Goal: Information Seeking & Learning: Understand process/instructions

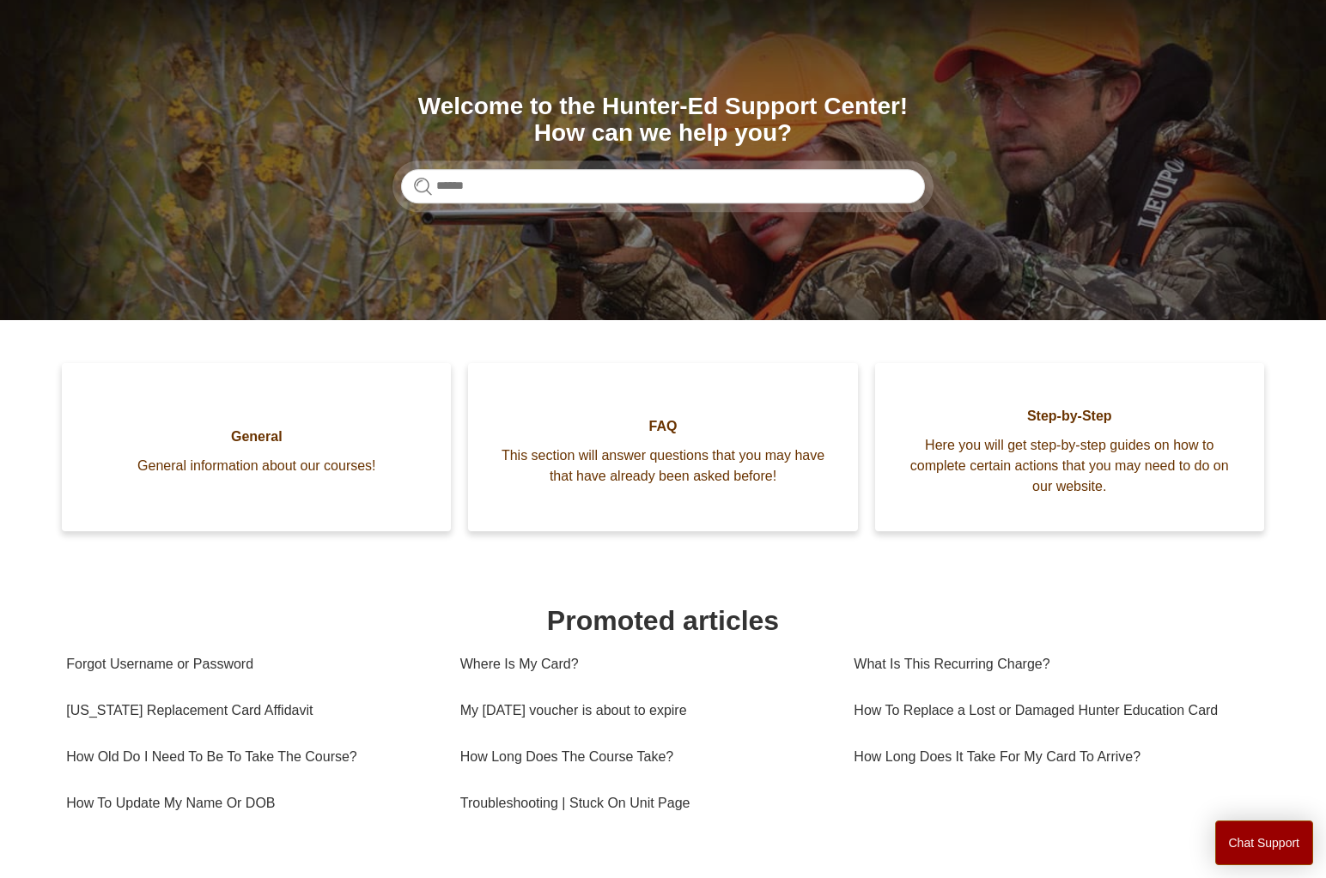
scroll to position [553, 0]
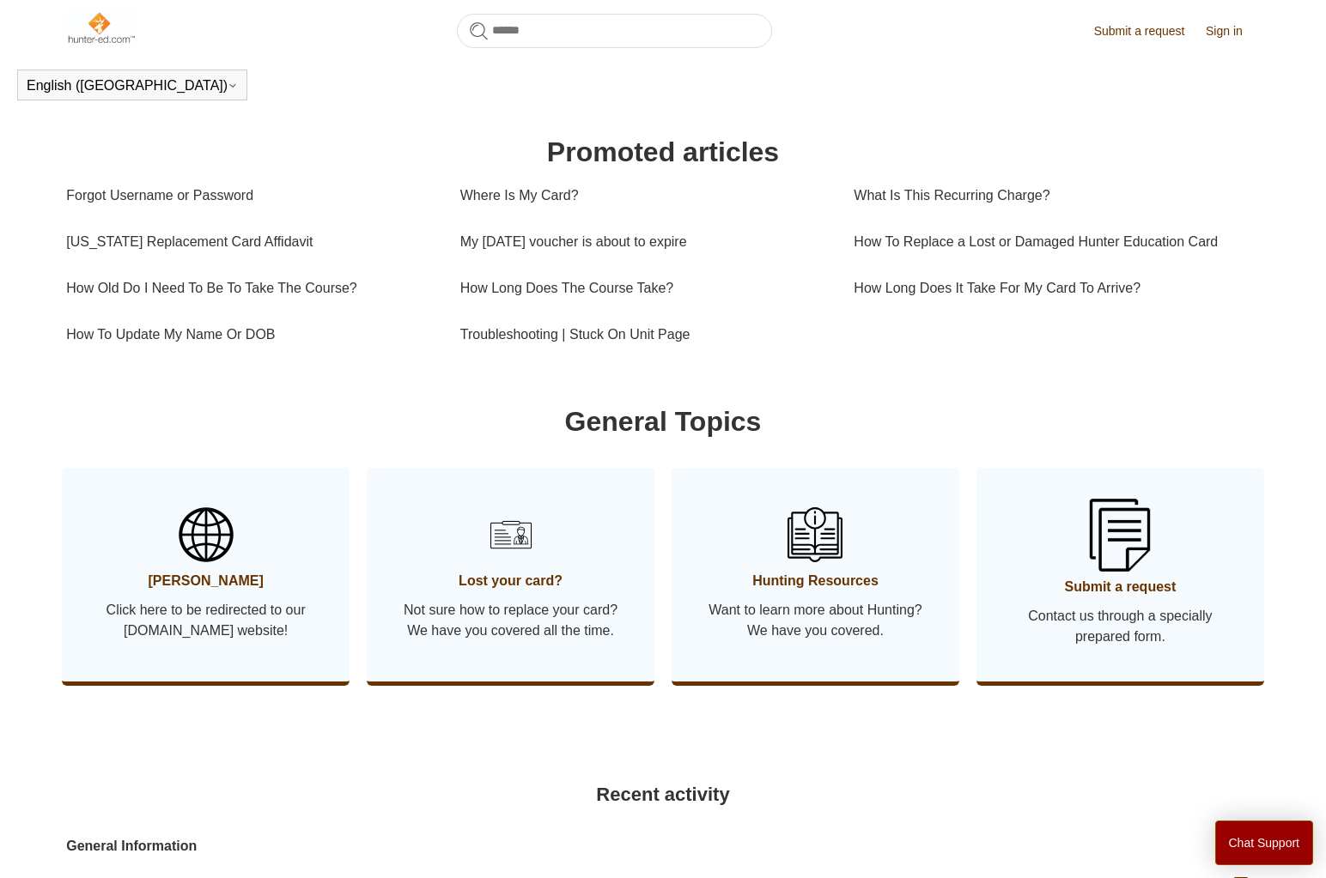
click at [1112, 571] on img at bounding box center [1119, 535] width 60 height 72
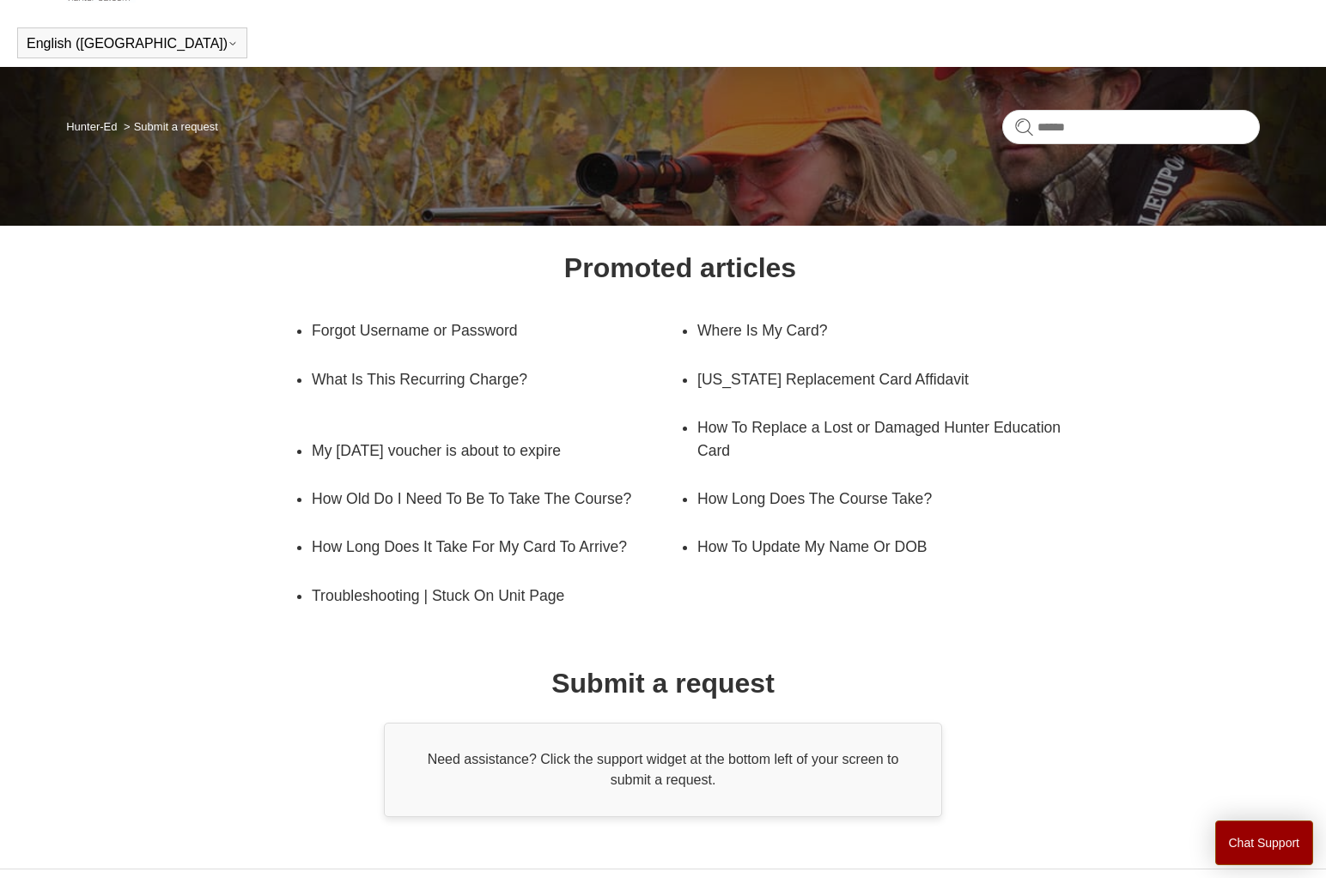
scroll to position [104, 0]
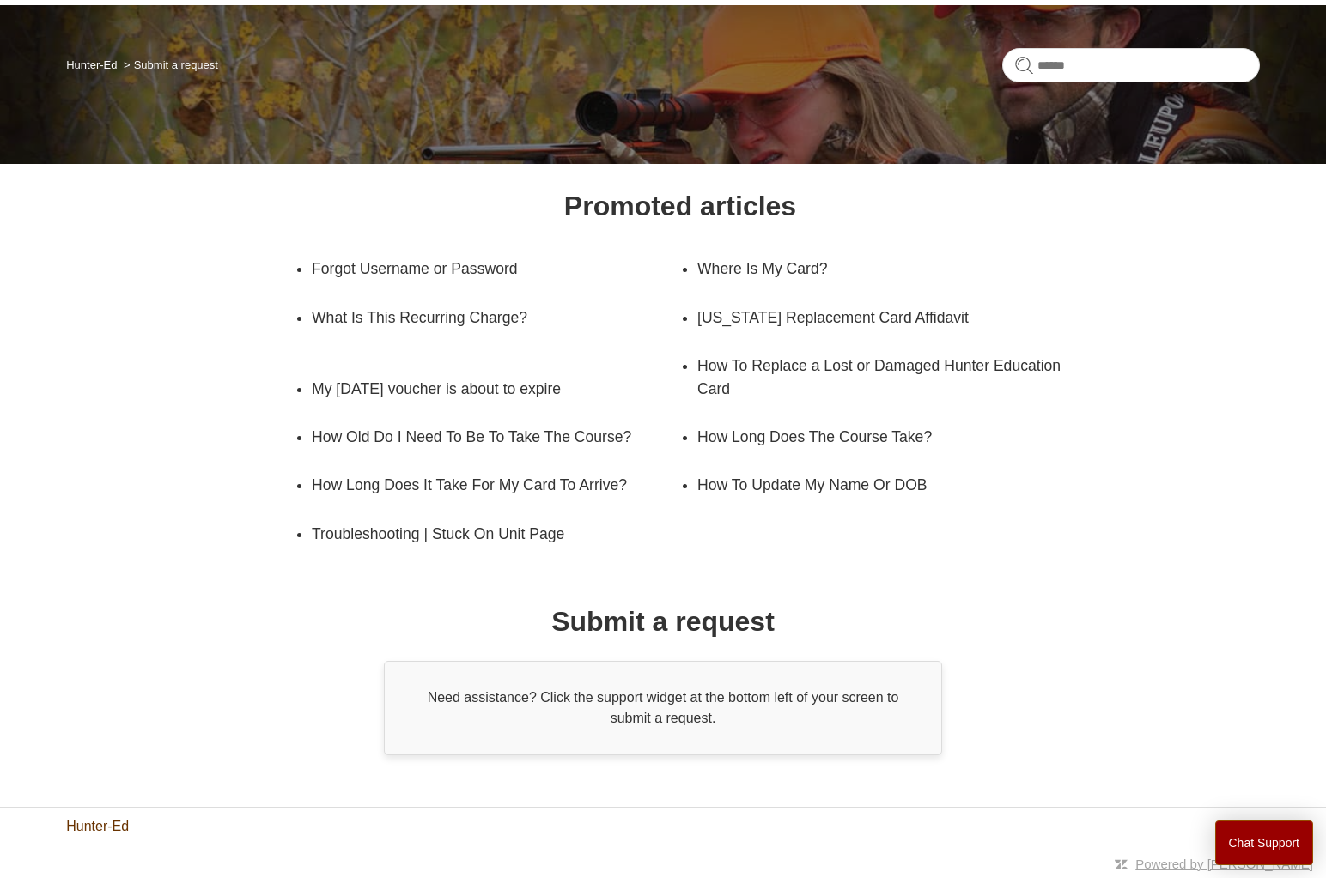
click at [96, 827] on link "Hunter-Ed" at bounding box center [97, 826] width 63 height 21
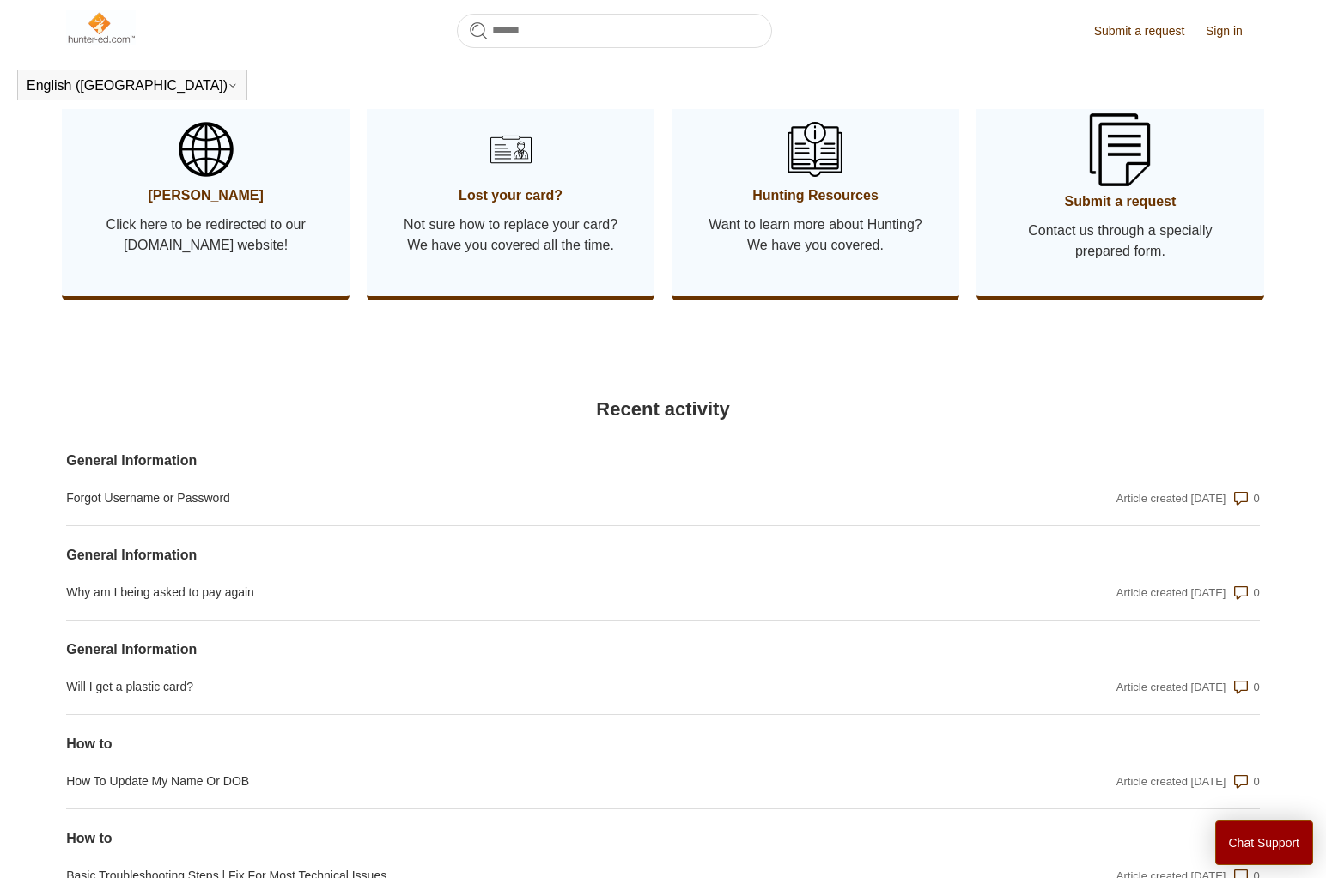
scroll to position [810, 0]
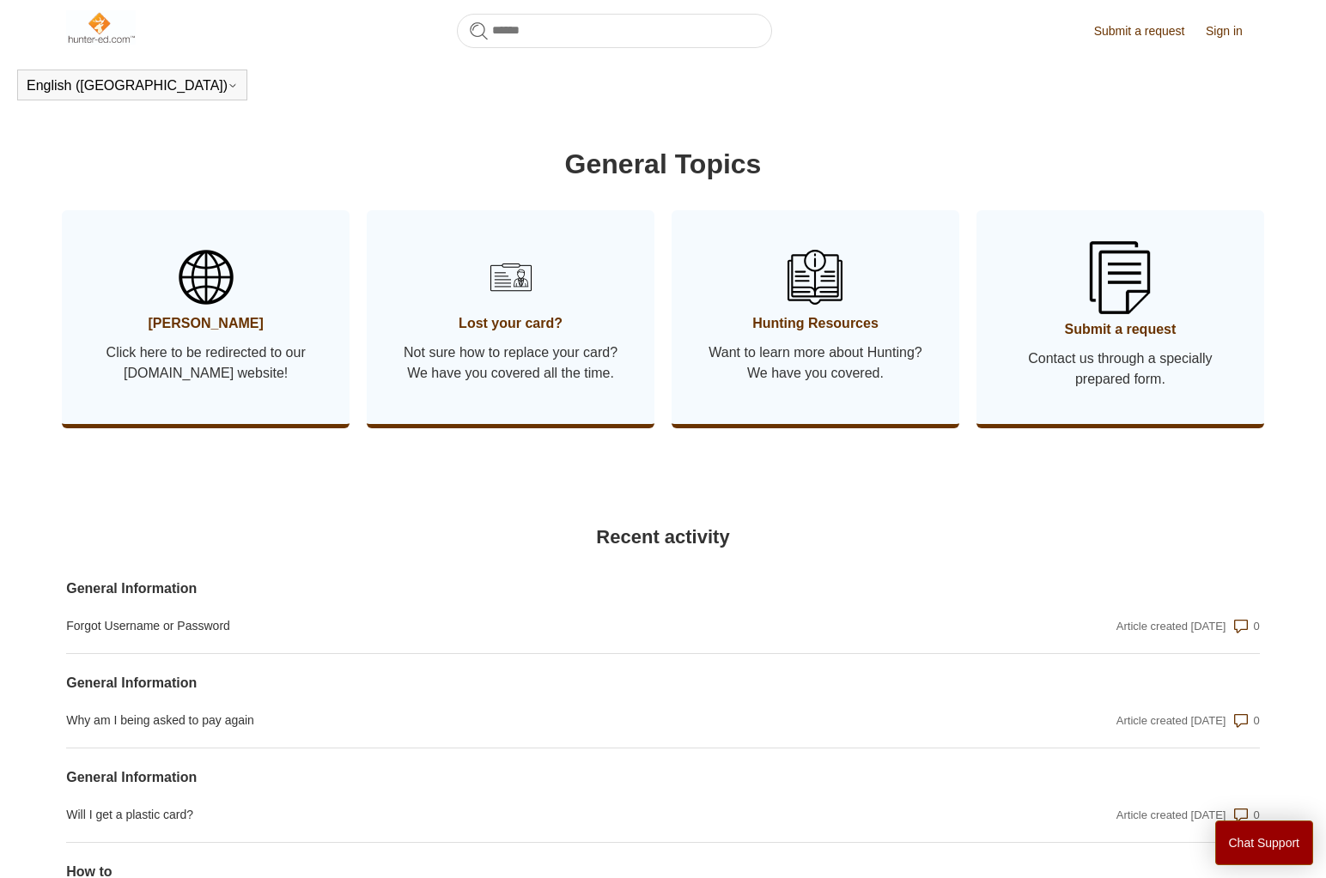
click at [1222, 421] on link "Submit a request Contact us through a specially prepared form." at bounding box center [1120, 317] width 288 height 214
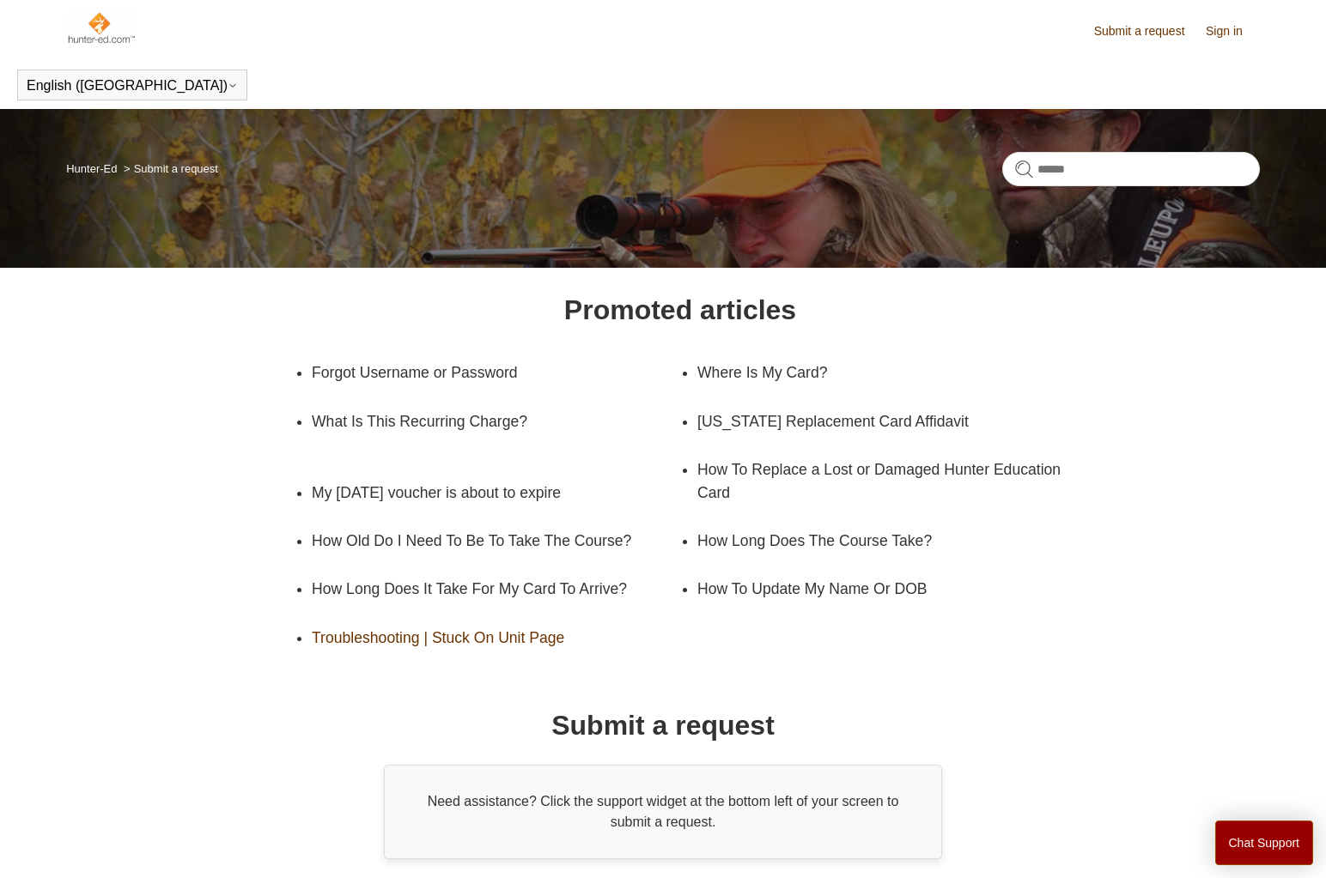
click at [402, 644] on link "Troubleshooting | Stuck On Unit Page" at bounding box center [483, 638] width 343 height 48
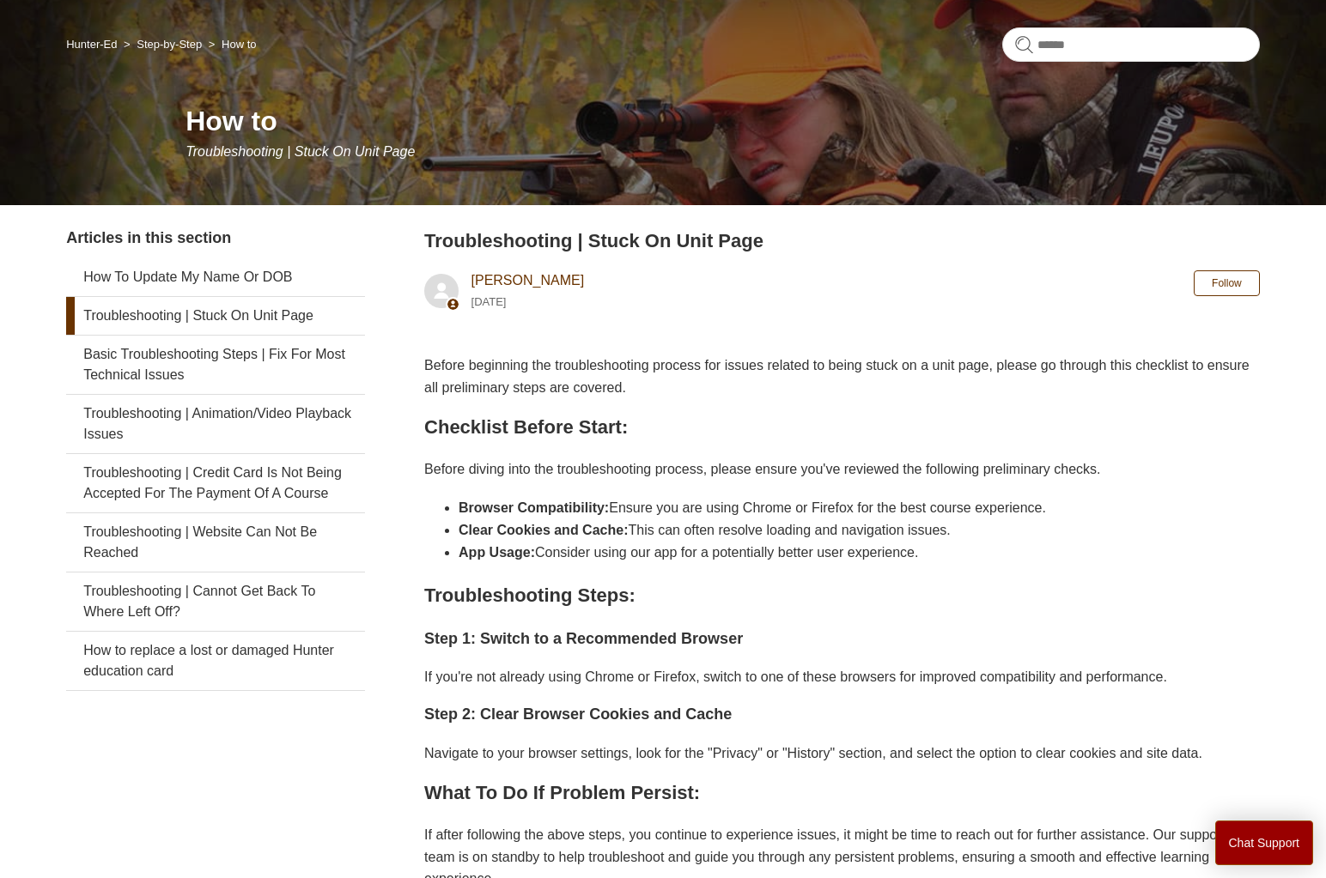
scroll to position [258, 0]
